Goal: Task Accomplishment & Management: Use online tool/utility

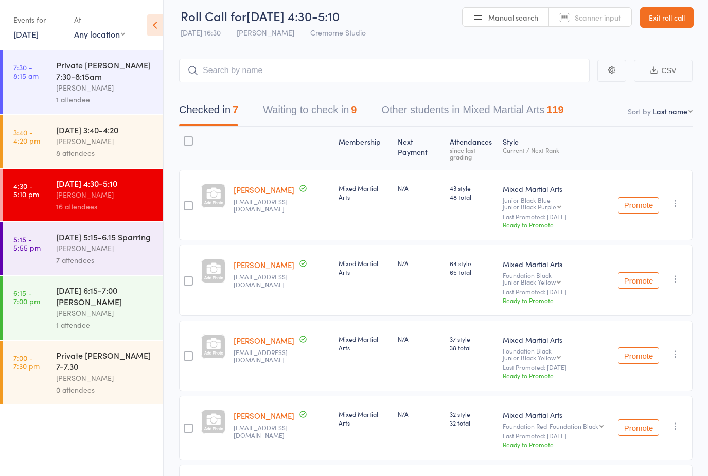
click at [298, 117] on button "Waiting to check in 9" at bounding box center [310, 112] width 94 height 27
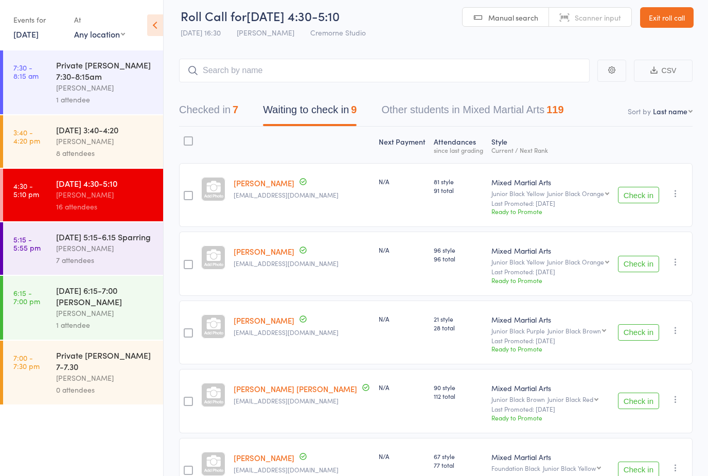
click at [645, 201] on button "Check in" at bounding box center [638, 195] width 41 height 16
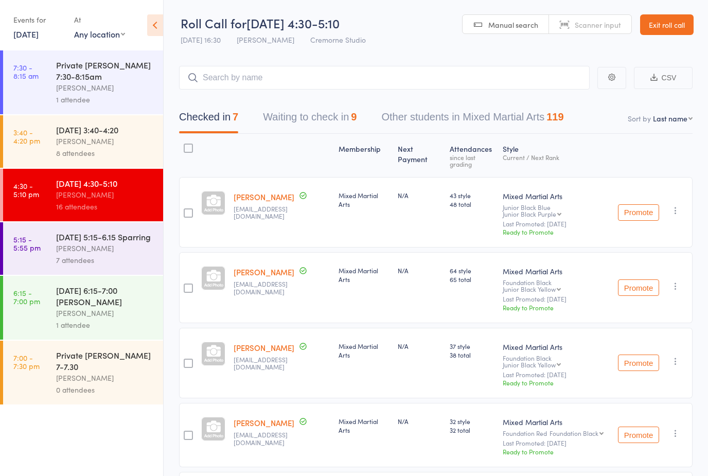
click at [331, 111] on button "Waiting to check in 9" at bounding box center [310, 119] width 94 height 27
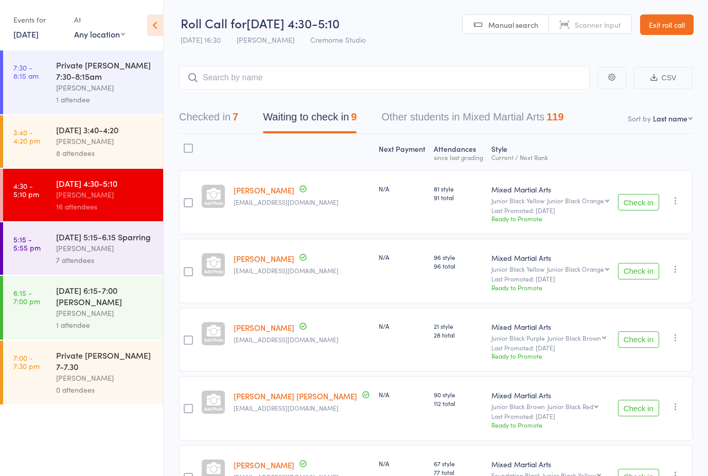
click at [636, 205] on button "Check in" at bounding box center [638, 202] width 41 height 16
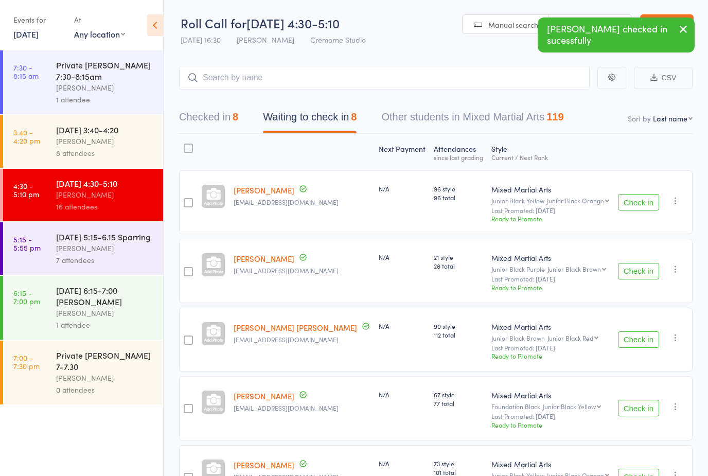
click at [644, 274] on button "Check in" at bounding box center [638, 271] width 41 height 16
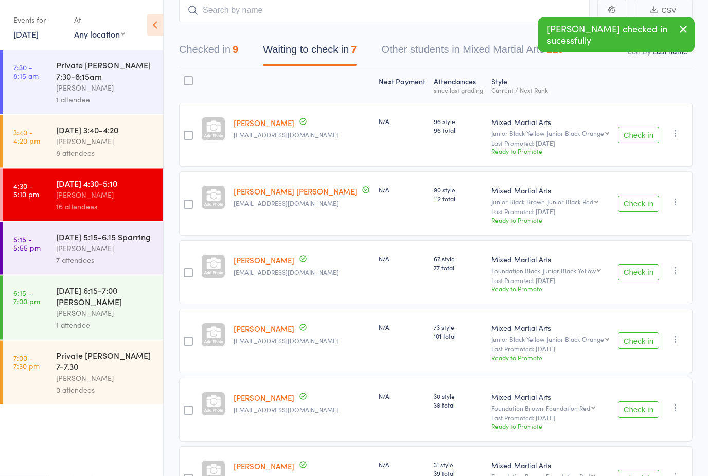
scroll to position [69, 0]
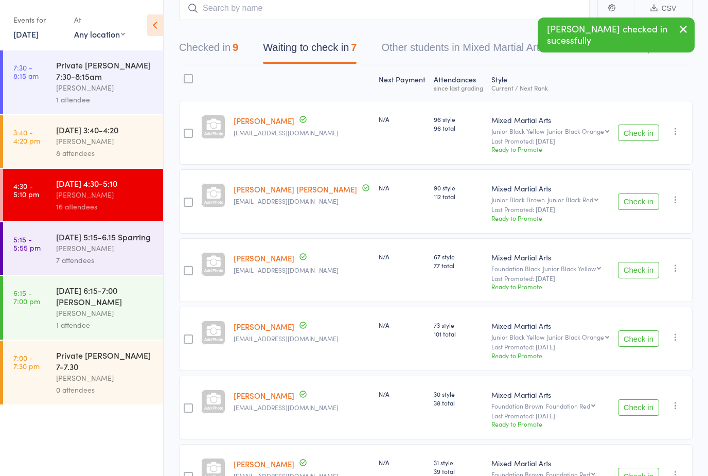
click at [633, 275] on button "Check in" at bounding box center [638, 270] width 41 height 16
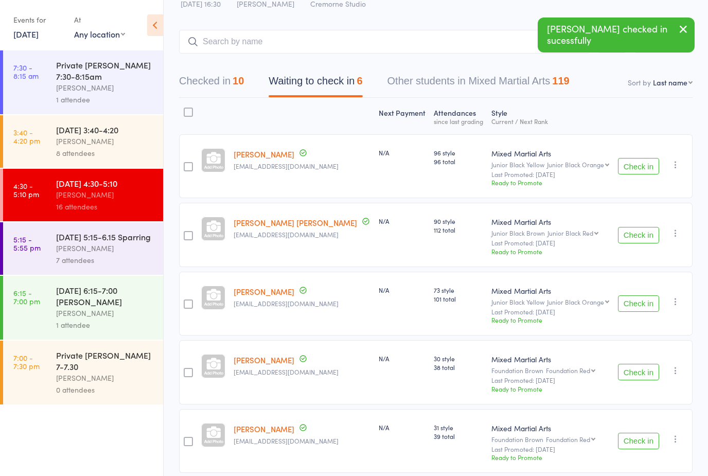
scroll to position [0, 0]
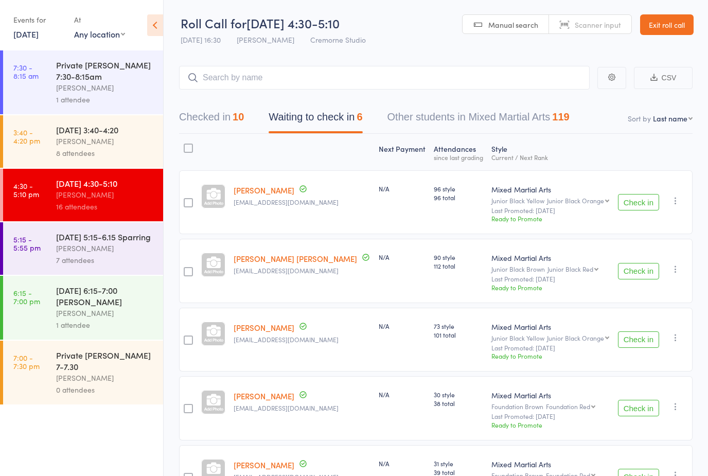
click at [63, 248] on div "[PERSON_NAME]" at bounding box center [105, 248] width 98 height 12
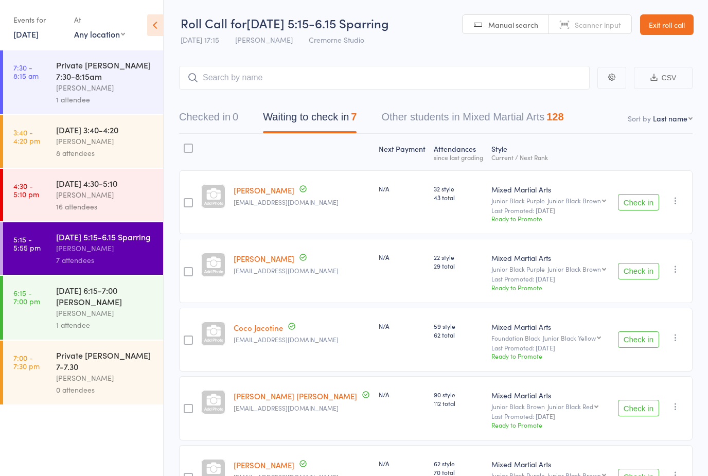
click at [638, 275] on button "Check in" at bounding box center [638, 271] width 41 height 16
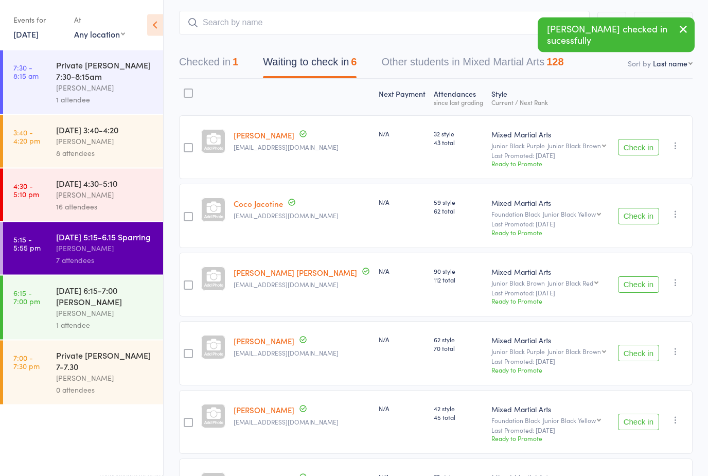
scroll to position [71, 0]
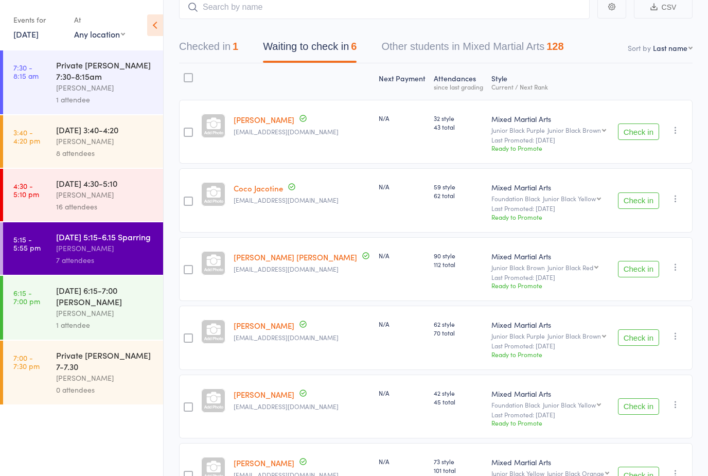
click at [638, 342] on button "Check in" at bounding box center [638, 337] width 41 height 16
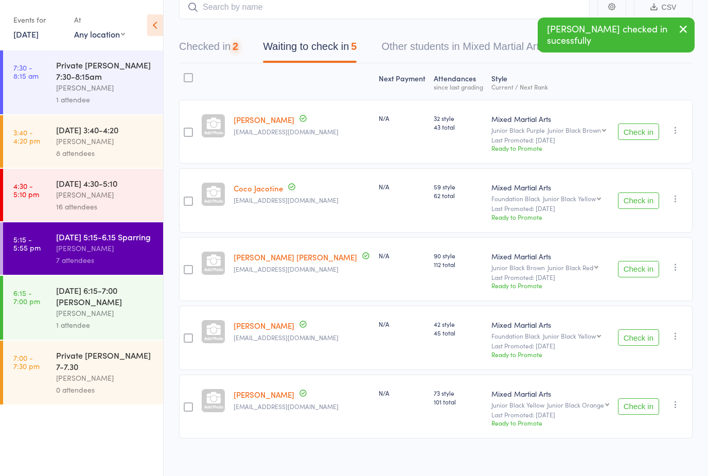
scroll to position [49, 0]
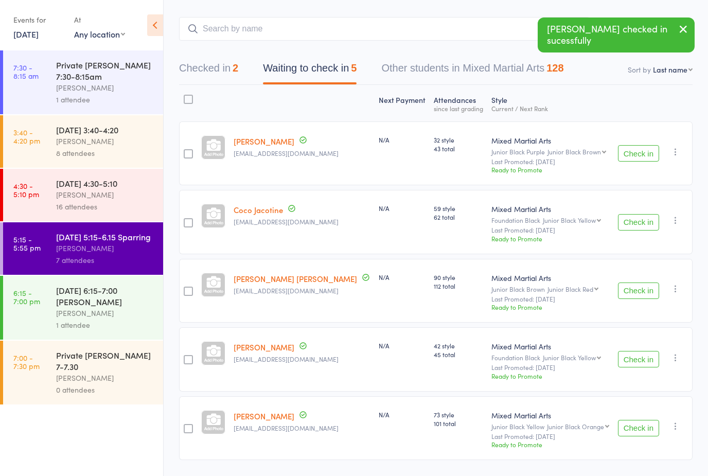
click at [636, 366] on button "Check in" at bounding box center [638, 359] width 41 height 16
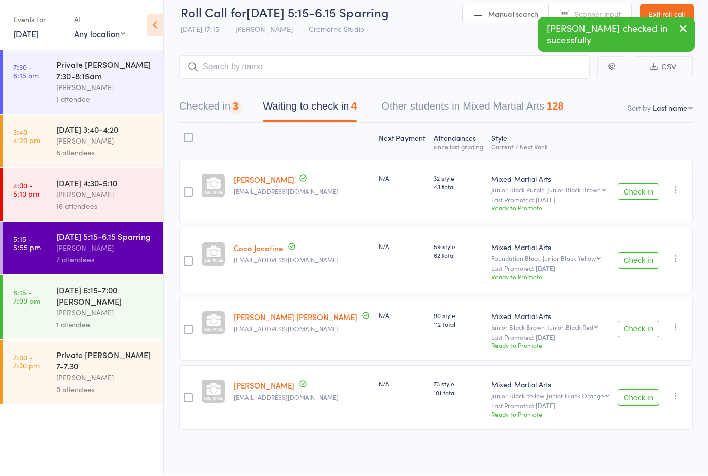
scroll to position [13, 0]
drag, startPoint x: 216, startPoint y: 101, endPoint x: 216, endPoint y: 107, distance: 5.7
click at [216, 101] on button "Checked in 3" at bounding box center [208, 109] width 59 height 27
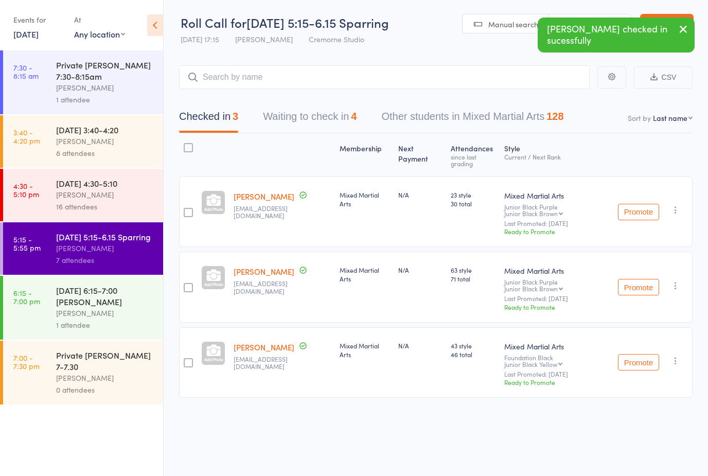
scroll to position [7, 0]
click at [674, 205] on icon "button" at bounding box center [676, 210] width 10 height 10
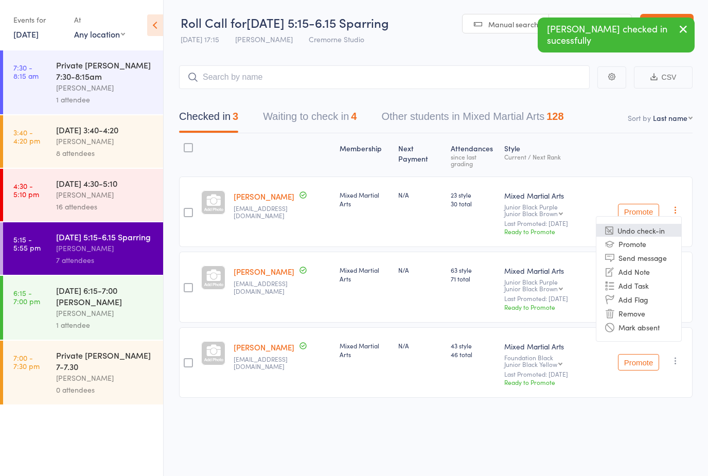
click at [636, 224] on li "Undo check-in" at bounding box center [639, 230] width 85 height 13
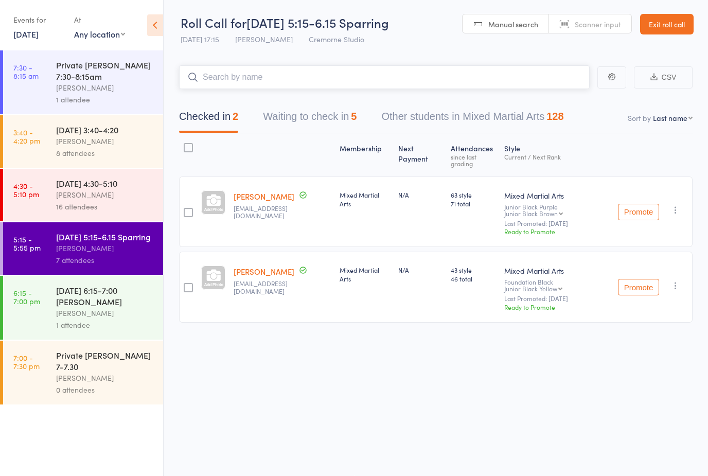
click at [463, 77] on input "search" at bounding box center [384, 77] width 411 height 24
type input "Noah"
click at [561, 93] on link "Drop in" at bounding box center [562, 99] width 33 height 16
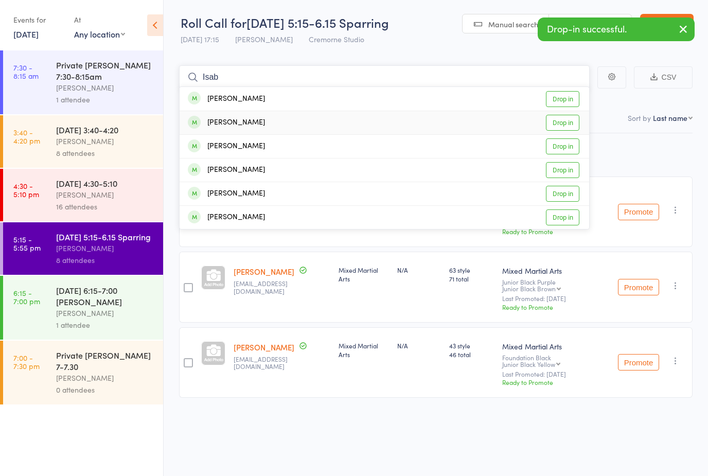
type input "Isab"
click at [548, 120] on link "Drop in" at bounding box center [562, 123] width 33 height 16
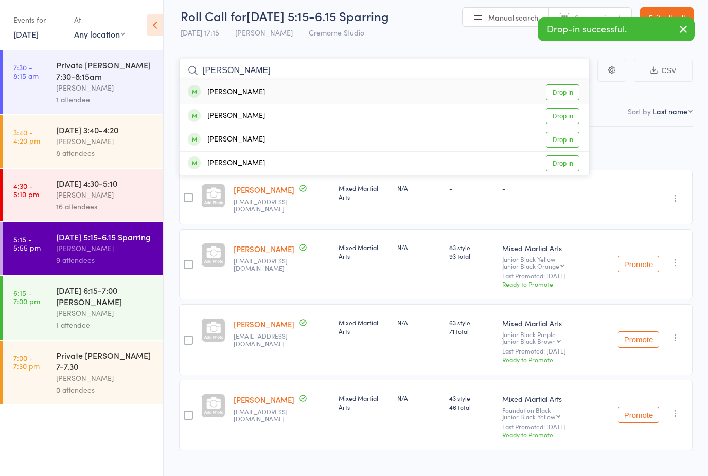
type input "Alex"
click at [568, 93] on link "Drop in" at bounding box center [562, 92] width 33 height 16
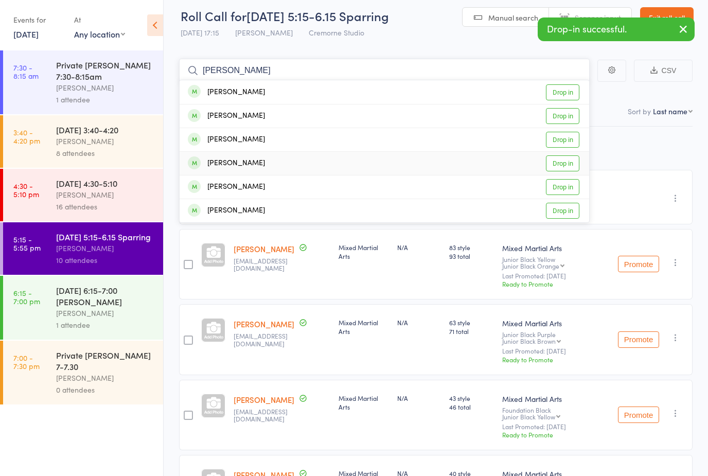
type input "James"
click at [572, 166] on link "Drop in" at bounding box center [562, 163] width 33 height 16
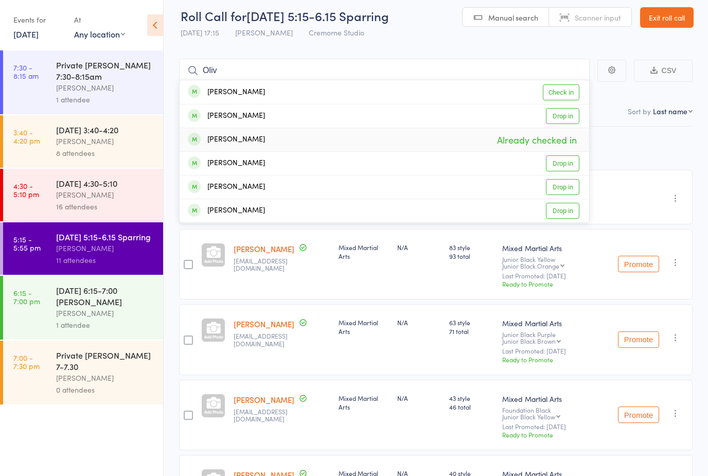
click at [633, 163] on div "Membership Next Payment Atten­dances since last grading Style Current / Next Ra…" at bounding box center [436, 363] width 514 height 473
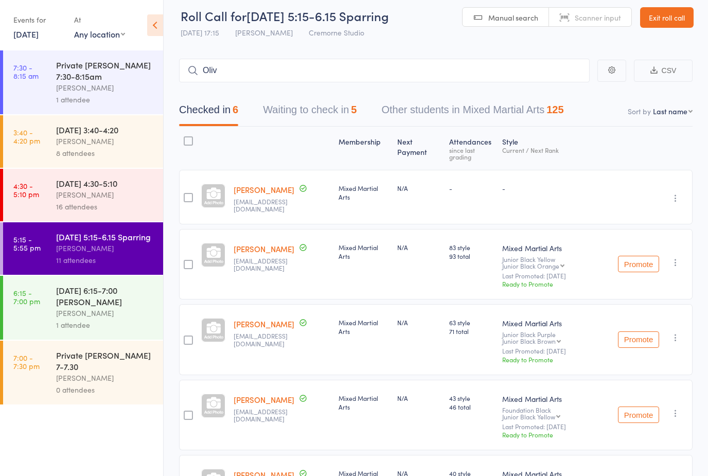
click at [553, 84] on div "Checked in 6 Waiting to check in 5 Other students in Mixed Martial Arts 125" at bounding box center [436, 104] width 514 height 44
click at [553, 71] on input "Oliv" at bounding box center [384, 71] width 411 height 24
type input "O"
type input "The"
click at [558, 92] on link "Drop in" at bounding box center [562, 92] width 33 height 16
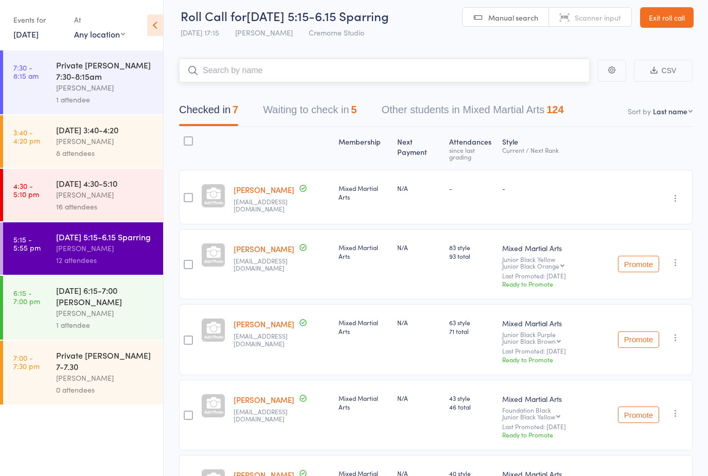
click at [323, 116] on button "Waiting to check in 5" at bounding box center [310, 112] width 94 height 27
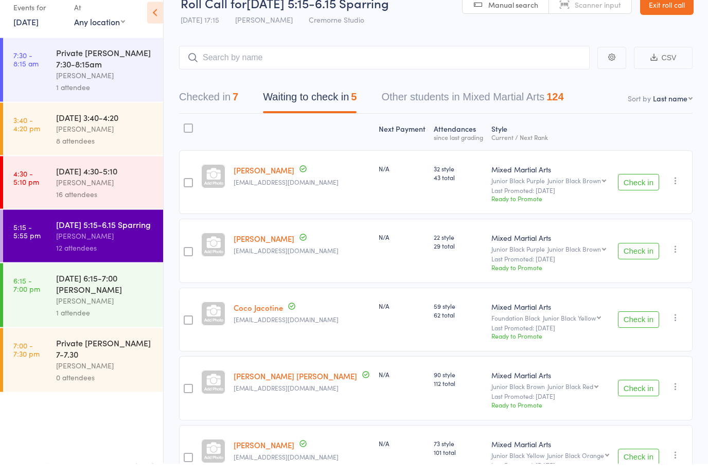
click at [630, 259] on button "Check in" at bounding box center [638, 264] width 41 height 16
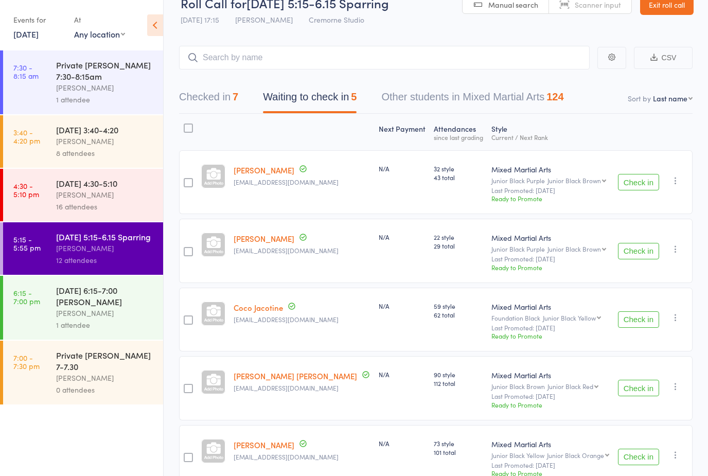
scroll to position [13, 0]
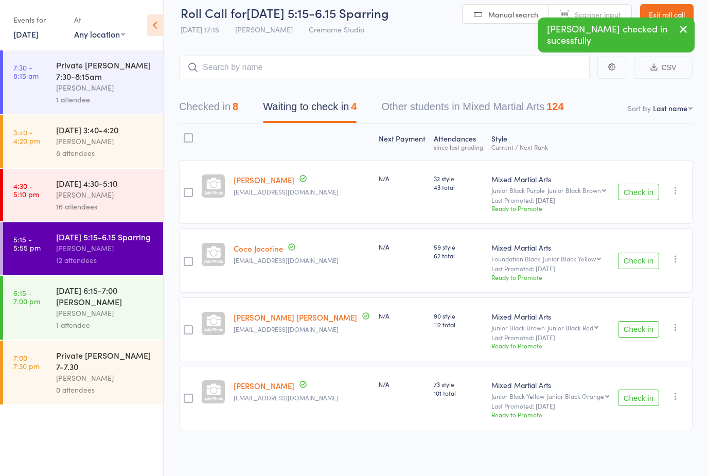
click at [631, 330] on button "Check in" at bounding box center [638, 329] width 41 height 16
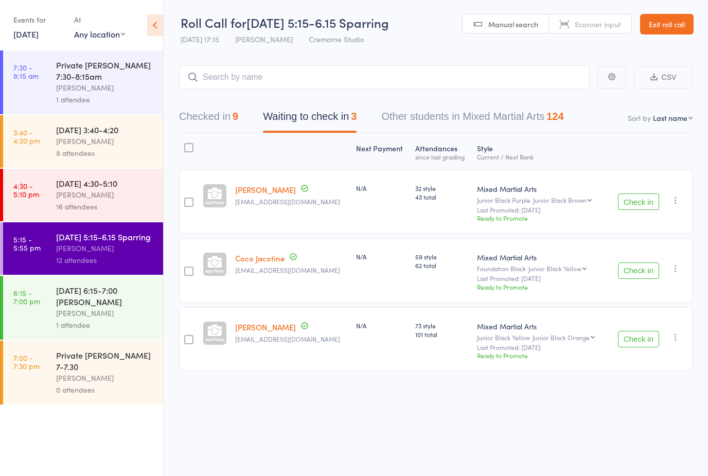
click at [43, 204] on link "4:30 - 5:10 pm Friday 4:30-5:10 Trang NGUYEN 16 attendees" at bounding box center [83, 195] width 160 height 53
